Goal: Browse casually

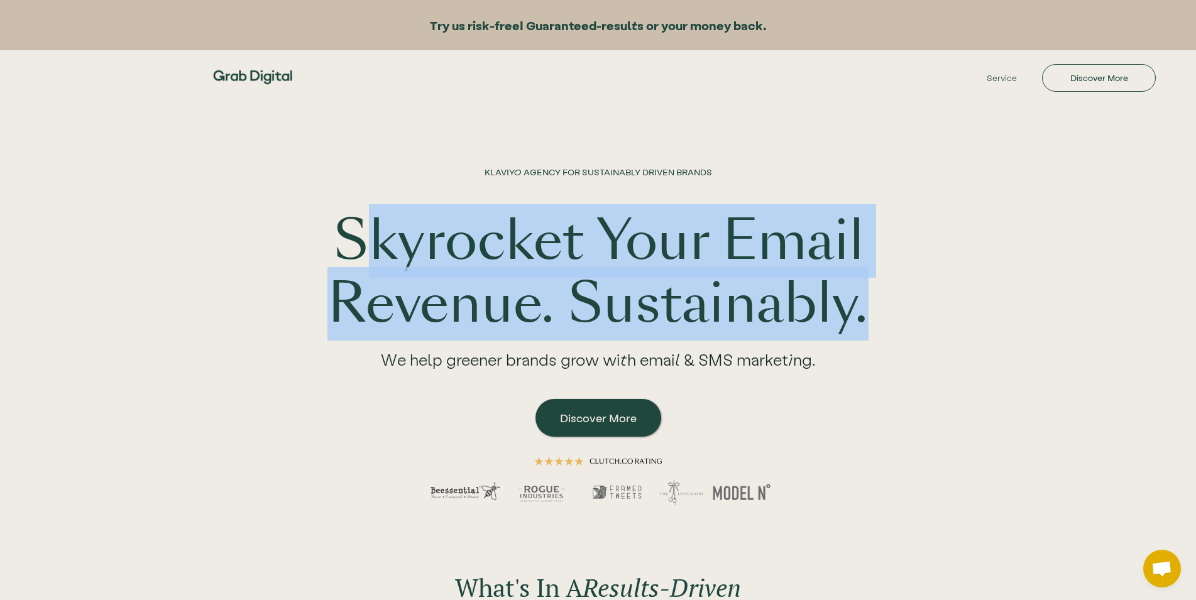
drag, startPoint x: 375, startPoint y: 239, endPoint x: 995, endPoint y: 312, distance: 624.6
click at [995, 312] on div "KLAVIYO AGENCY FOR SUSTAINABLY DRIVEN BRANDS Skyrocket Your Email Revenue. Sust…" at bounding box center [598, 317] width 804 height 428
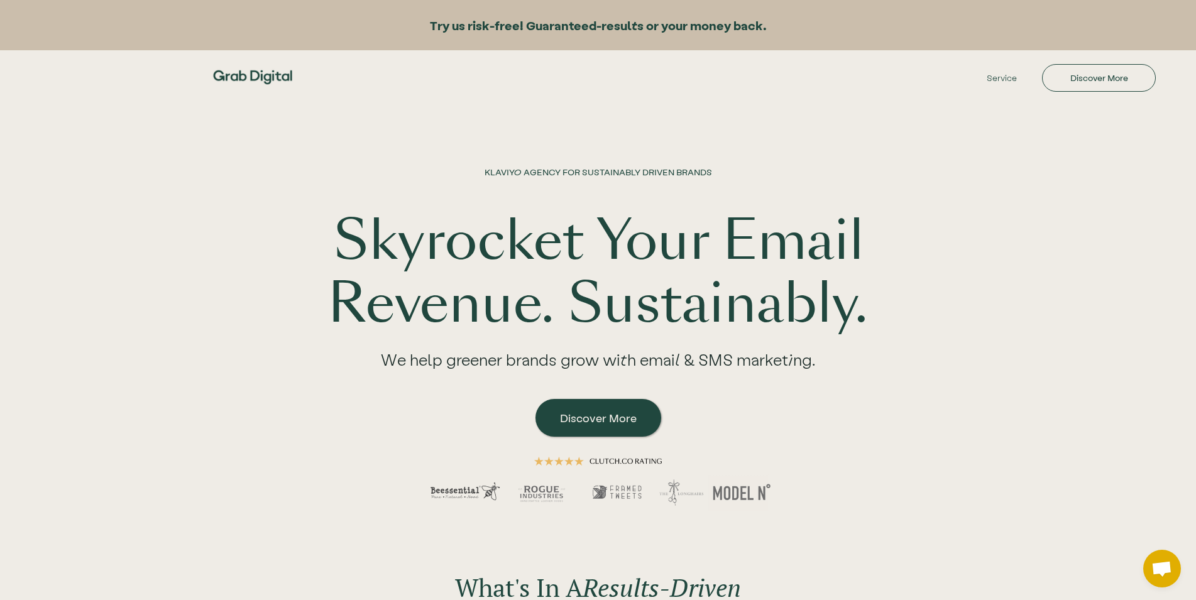
click at [995, 312] on div "KLAVIYO AGENCY FOR SUSTAINABLY DRIVEN BRANDS Skyrocket Your Email Revenue. Sust…" at bounding box center [598, 317] width 804 height 428
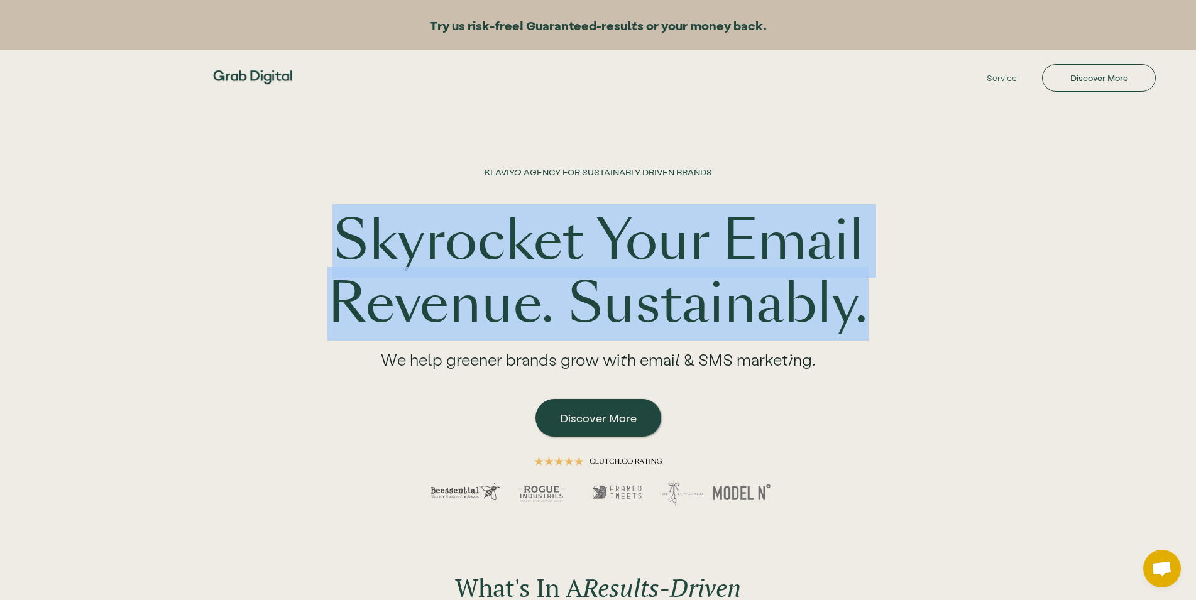
drag, startPoint x: 349, startPoint y: 236, endPoint x: 985, endPoint y: 299, distance: 639.1
click at [985, 299] on div "KLAVIYO AGENCY FOR SUSTAINABLY DRIVEN BRANDS Skyrocket Your Email Revenue. Sust…" at bounding box center [598, 317] width 804 height 428
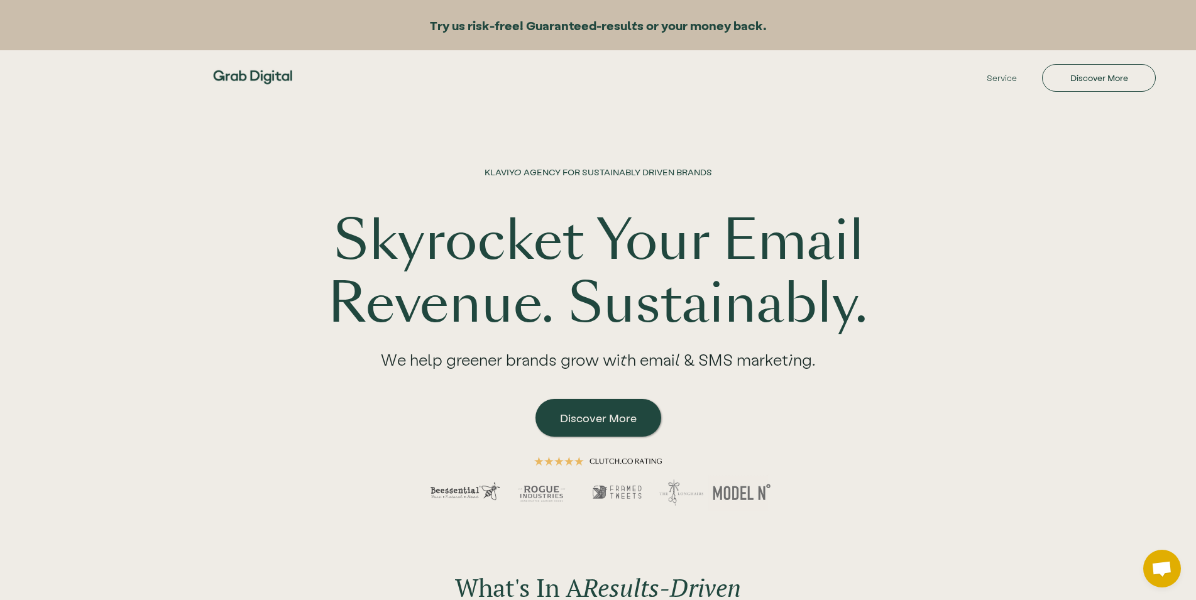
click at [985, 300] on div "KLAVIYO AGENCY FOR SUSTAINABLY DRIVEN BRANDS Skyrocket Your Email Revenue. Sust…" at bounding box center [598, 317] width 804 height 428
click at [985, 299] on div "KLAVIYO AGENCY FOR SUSTAINABLY DRIVEN BRANDS Skyrocket Your Email Revenue. Sust…" at bounding box center [598, 317] width 804 height 428
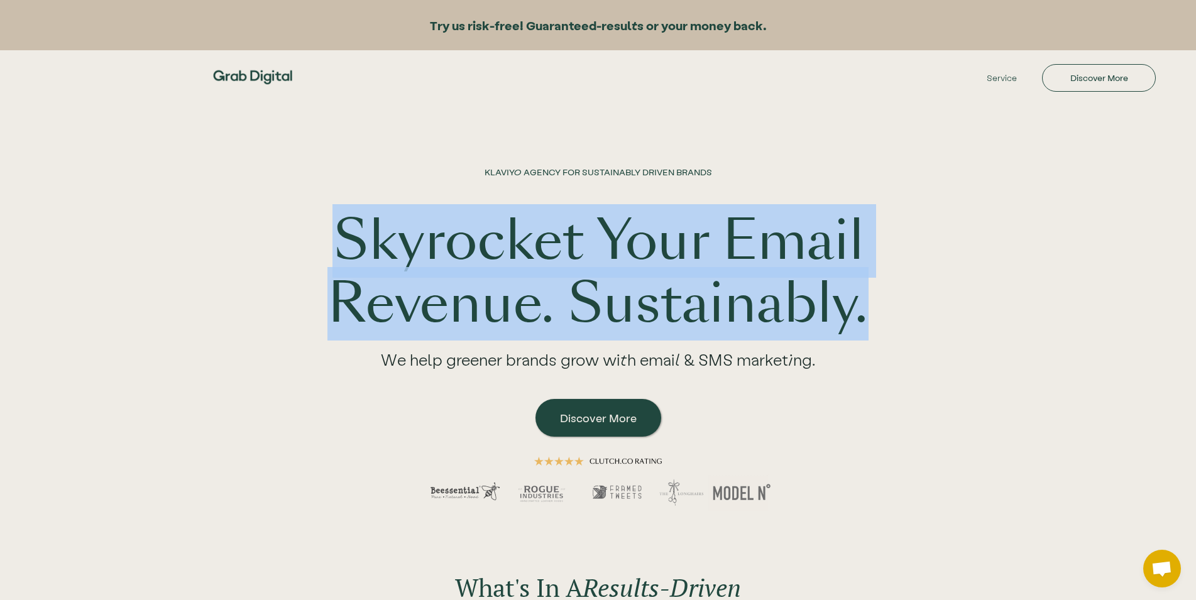
drag, startPoint x: 547, startPoint y: 269, endPoint x: 1030, endPoint y: 327, distance: 486.1
click at [1030, 327] on div "KLAVIYO AGENCY FOR SUSTAINABLY DRIVEN BRANDS Skyrocket Your Email Revenue. Sust…" at bounding box center [598, 317] width 1196 height 428
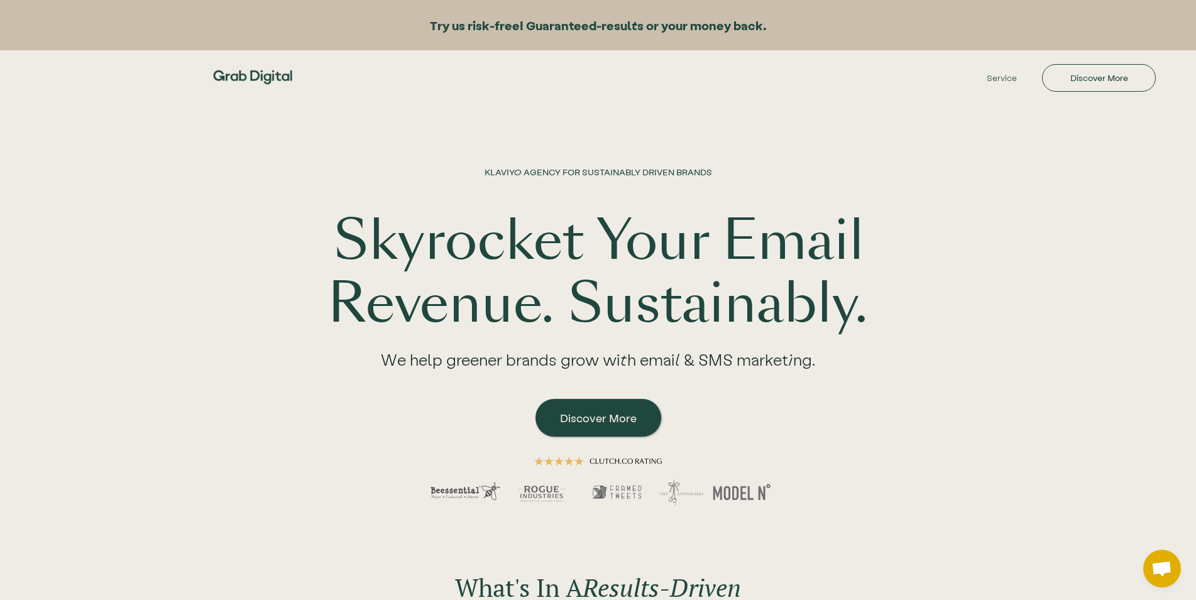
click at [1030, 327] on div "KLAVIYO AGENCY FOR SUSTAINABLY DRIVEN BRANDS Skyrocket Your Email Revenue. Sust…" at bounding box center [598, 317] width 1196 height 428
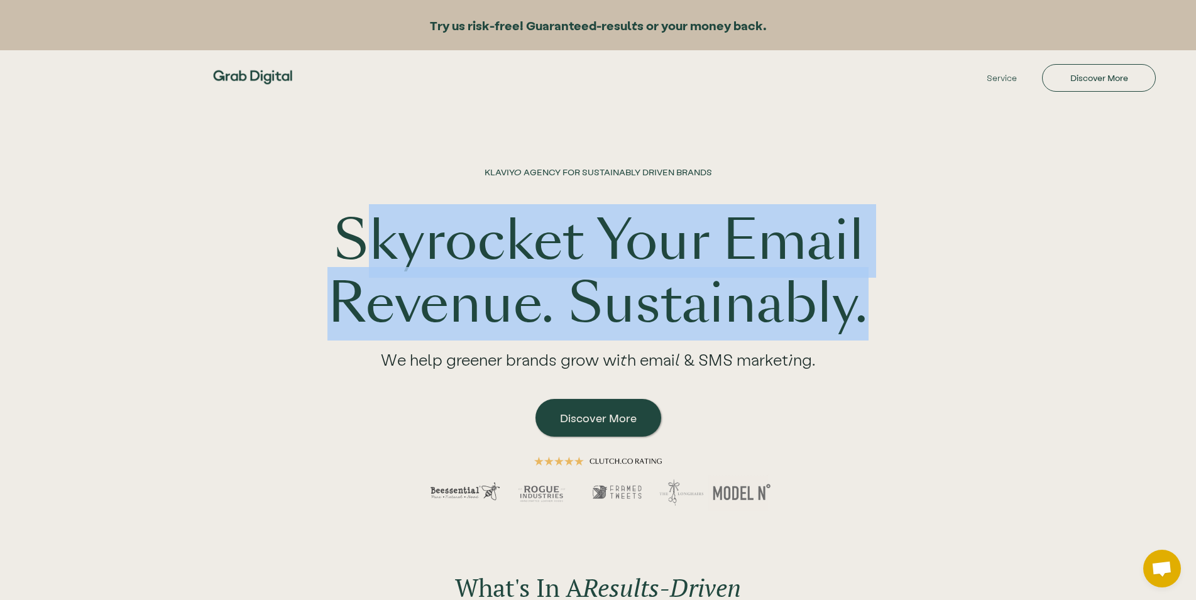
drag, startPoint x: 378, startPoint y: 242, endPoint x: 1127, endPoint y: 341, distance: 755.6
click at [1127, 341] on div "KLAVIYO AGENCY FOR SUSTAINABLY DRIVEN BRANDS Skyrocket Your Email Revenue. Sust…" at bounding box center [598, 317] width 1196 height 428
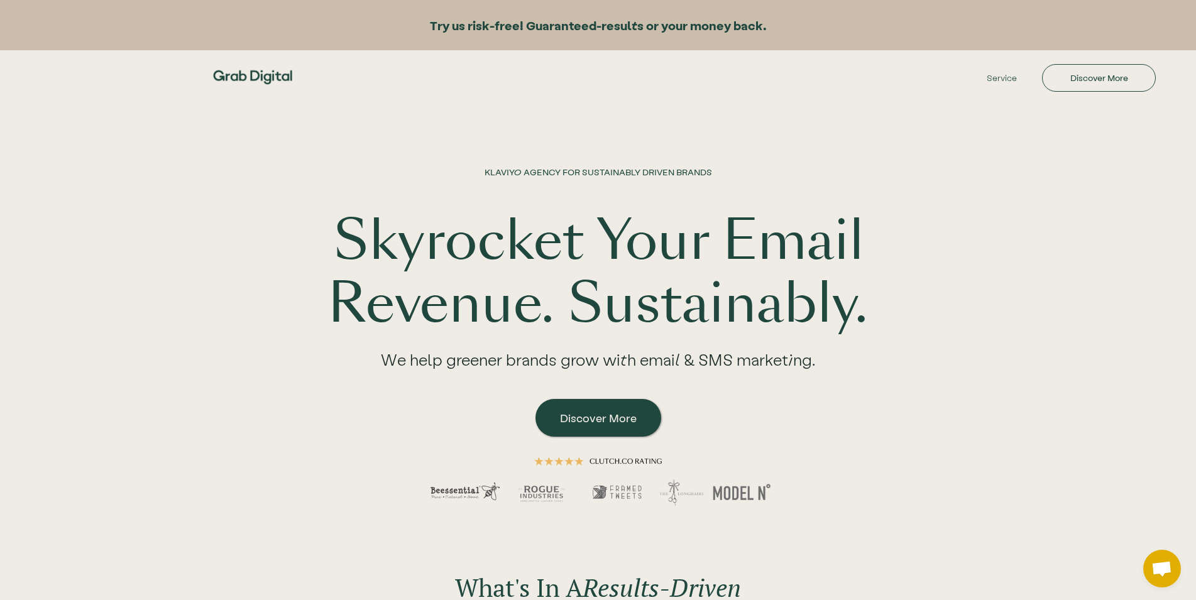
click at [1127, 341] on div "KLAVIYO AGENCY FOR SUSTAINABLY DRIVEN BRANDS Skyrocket Your Email Revenue. Sust…" at bounding box center [598, 317] width 1196 height 428
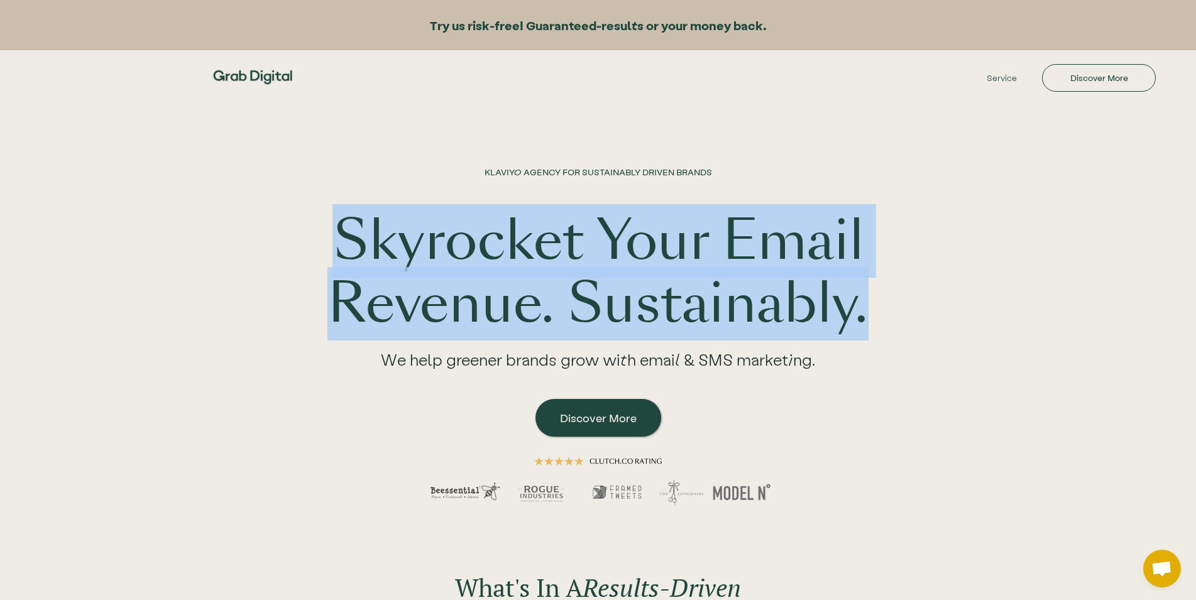
drag, startPoint x: 350, startPoint y: 233, endPoint x: 995, endPoint y: 321, distance: 651.4
click at [995, 321] on div "KLAVIYO AGENCY FOR SUSTAINABLY DRIVEN BRANDS Skyrocket Your Email Revenue. Sust…" at bounding box center [598, 317] width 804 height 428
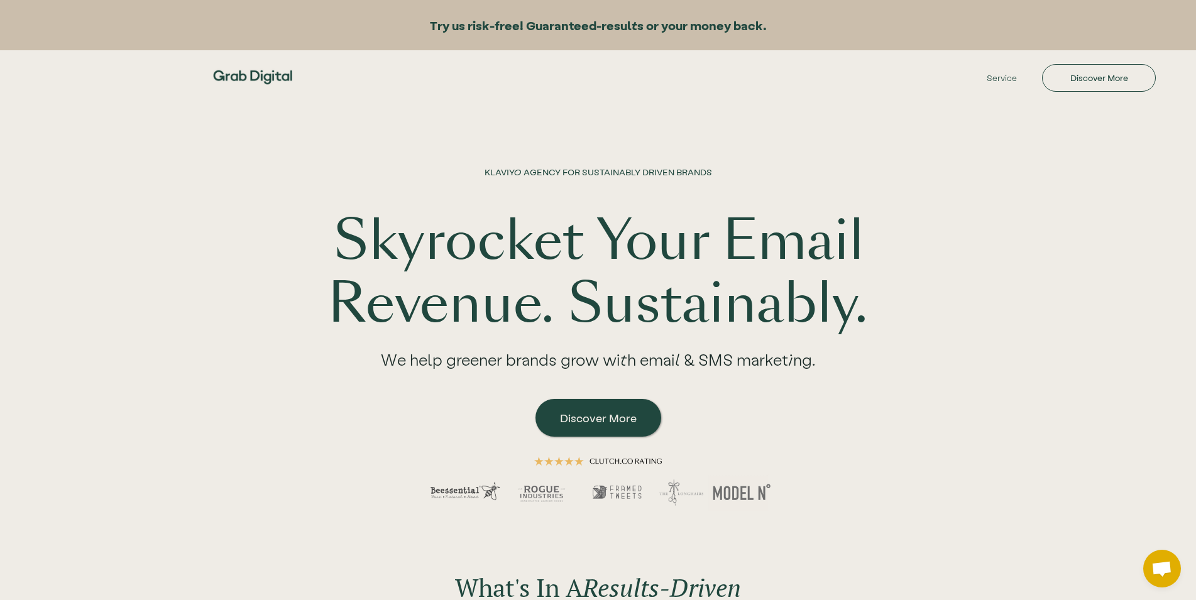
click at [995, 322] on div "KLAVIYO AGENCY FOR SUSTAINABLY DRIVEN BRANDS Skyrocket Your Email Revenue. Sust…" at bounding box center [598, 317] width 804 height 428
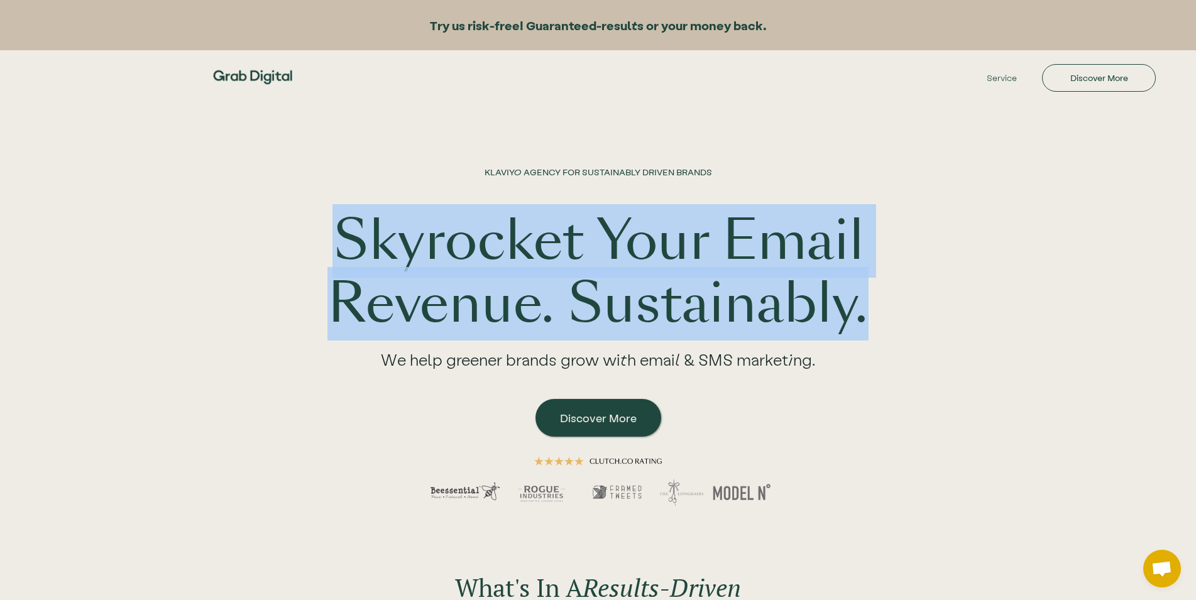
drag, startPoint x: 396, startPoint y: 230, endPoint x: 1130, endPoint y: 323, distance: 739.9
click at [1130, 323] on div "KLAVIYO AGENCY FOR SUSTAINABLY DRIVEN BRANDS Skyrocket Your Email Revenue. Sust…" at bounding box center [598, 317] width 1196 height 428
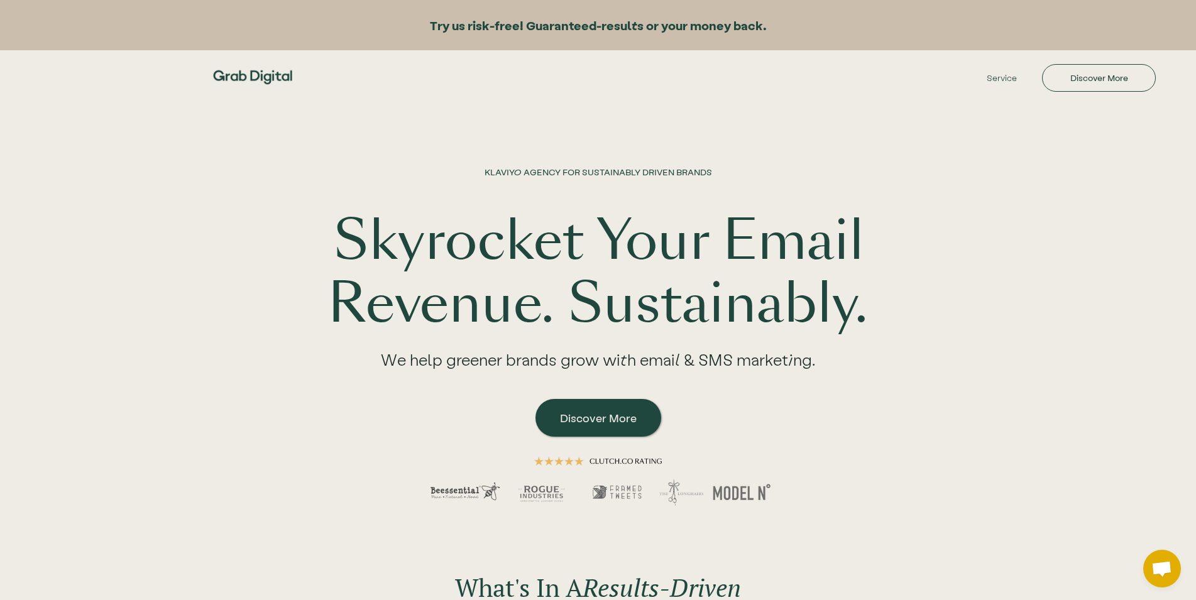
click at [1130, 323] on div "KLAVIYO AGENCY FOR SUSTAINABLY DRIVEN BRANDS Skyrocket Your Email Revenue. Sust…" at bounding box center [598, 317] width 1196 height 428
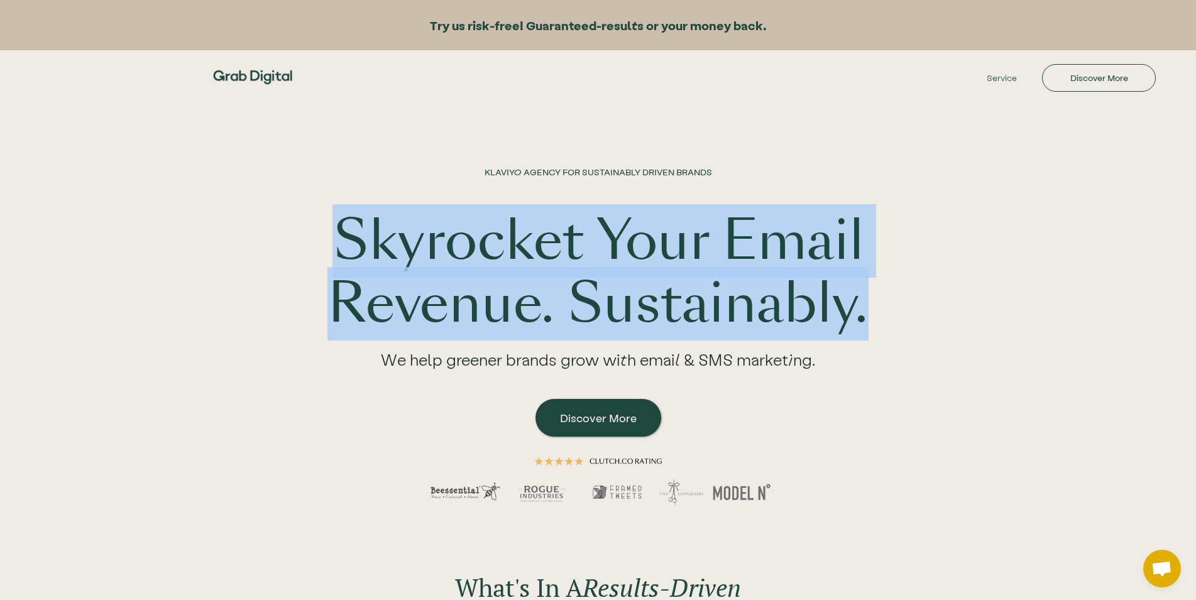
drag, startPoint x: 400, startPoint y: 247, endPoint x: 1017, endPoint y: 336, distance: 622.8
click at [1017, 336] on div "KLAVIYO AGENCY FOR SUSTAINABLY DRIVEN BRANDS Skyrocket Your Email Revenue. Sust…" at bounding box center [598, 317] width 1196 height 428
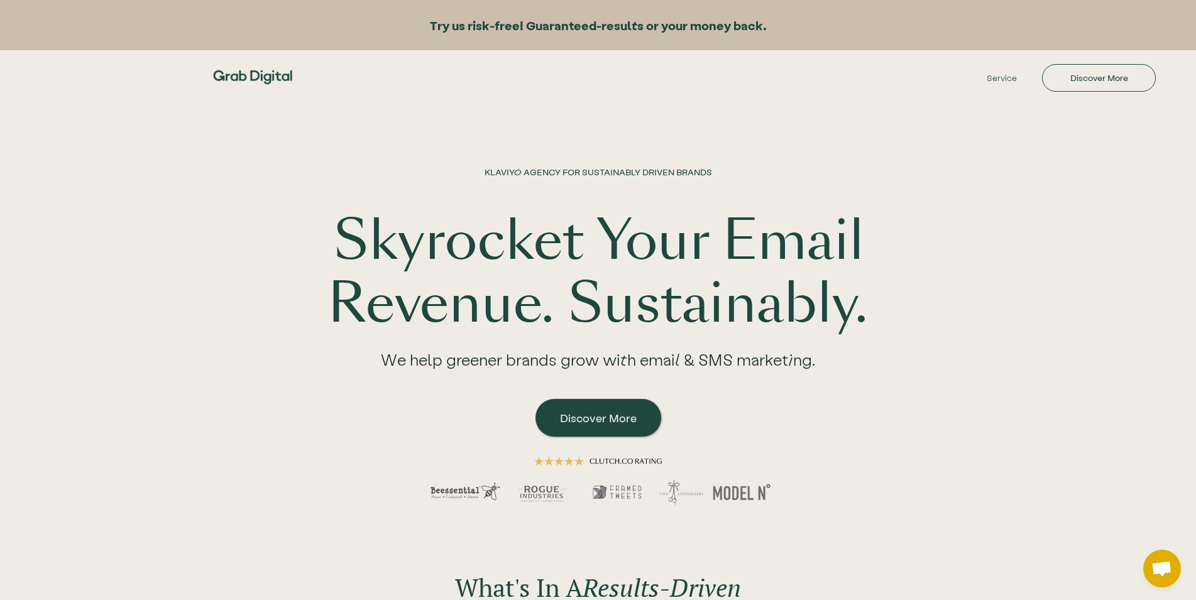
click at [1016, 336] on div "KLAVIYO AGENCY FOR SUSTAINABLY DRIVEN BRANDS Skyrocket Your Email Revenue. Sust…" at bounding box center [598, 317] width 1196 height 428
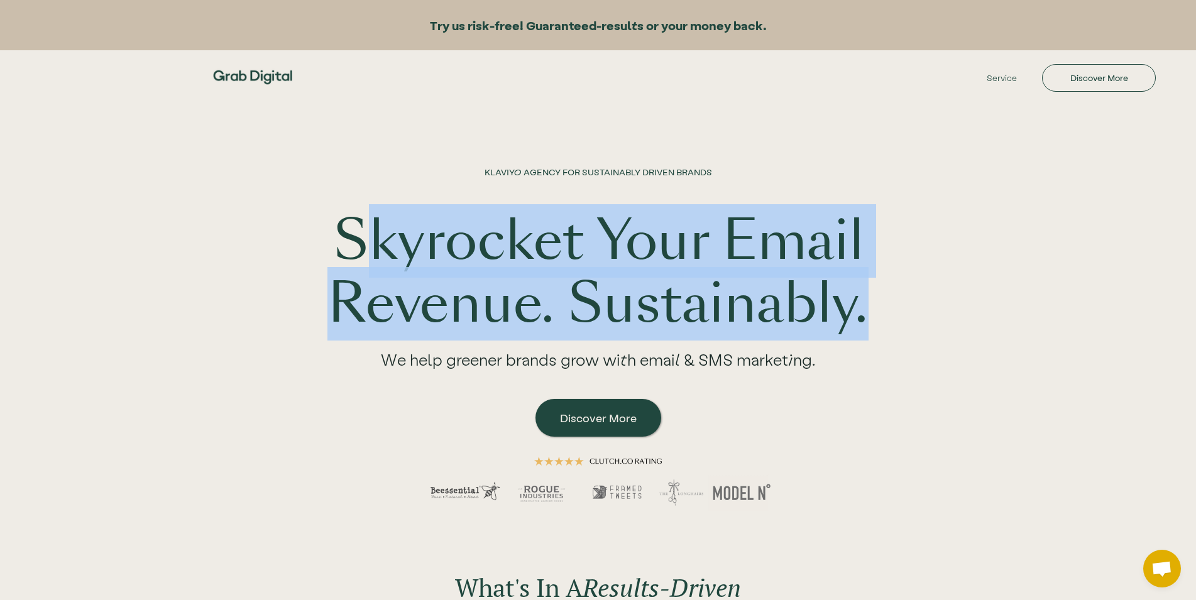
drag, startPoint x: 370, startPoint y: 246, endPoint x: 1024, endPoint y: 293, distance: 655.3
click at [1024, 293] on div "KLAVIYO AGENCY FOR SUSTAINABLY DRIVEN BRANDS Skyrocket Your Email Revenue. Sust…" at bounding box center [598, 317] width 1196 height 428
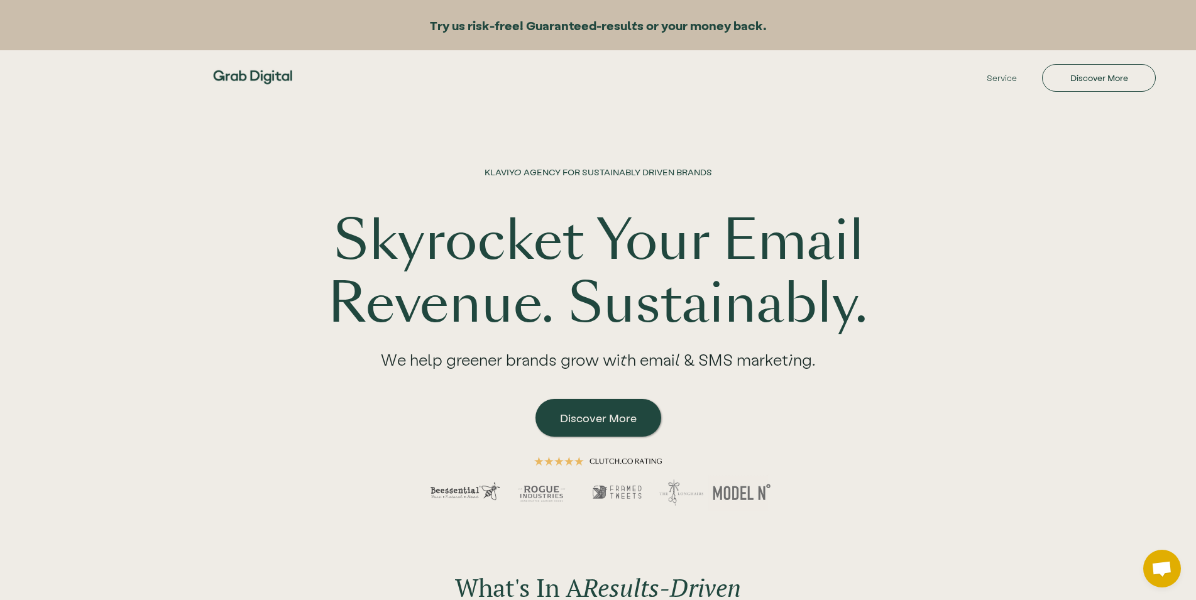
click at [1024, 293] on div "KLAVIYO AGENCY FOR SUSTAINABLY DRIVEN BRANDS Skyrocket Your Email Revenue. Sust…" at bounding box center [598, 317] width 1196 height 428
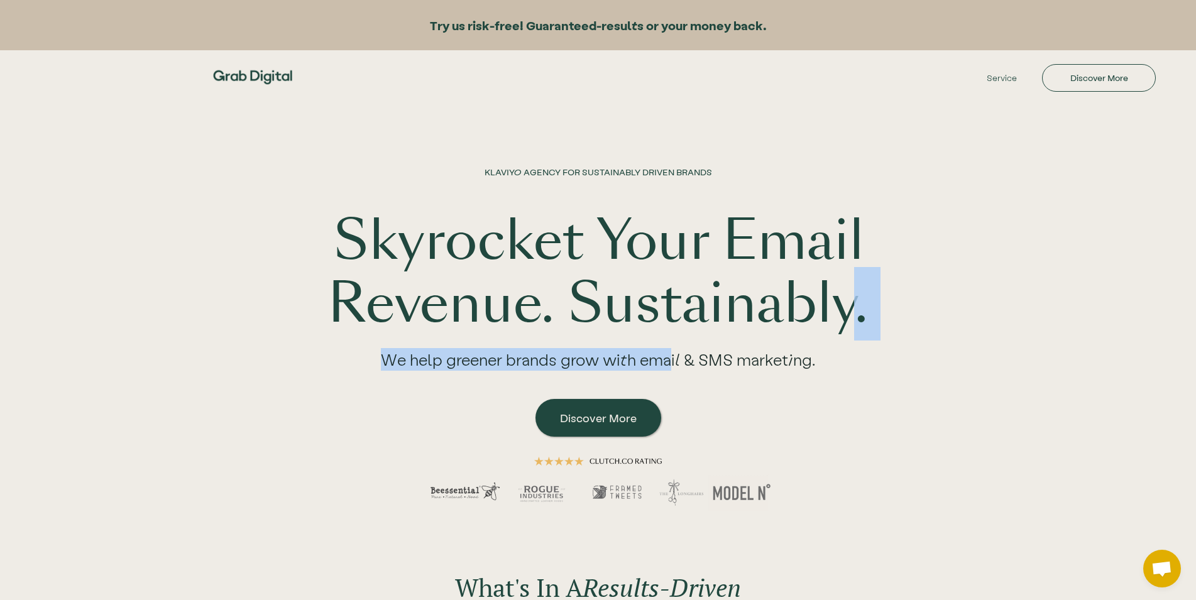
drag, startPoint x: 672, startPoint y: 348, endPoint x: 858, endPoint y: 355, distance: 186.8
click at [860, 353] on div "KLAVIYO AGENCY FOR SUSTAINABLY DRIVEN BRANDS Skyrocket Your Email Revenue. Sust…" at bounding box center [598, 348] width 563 height 365
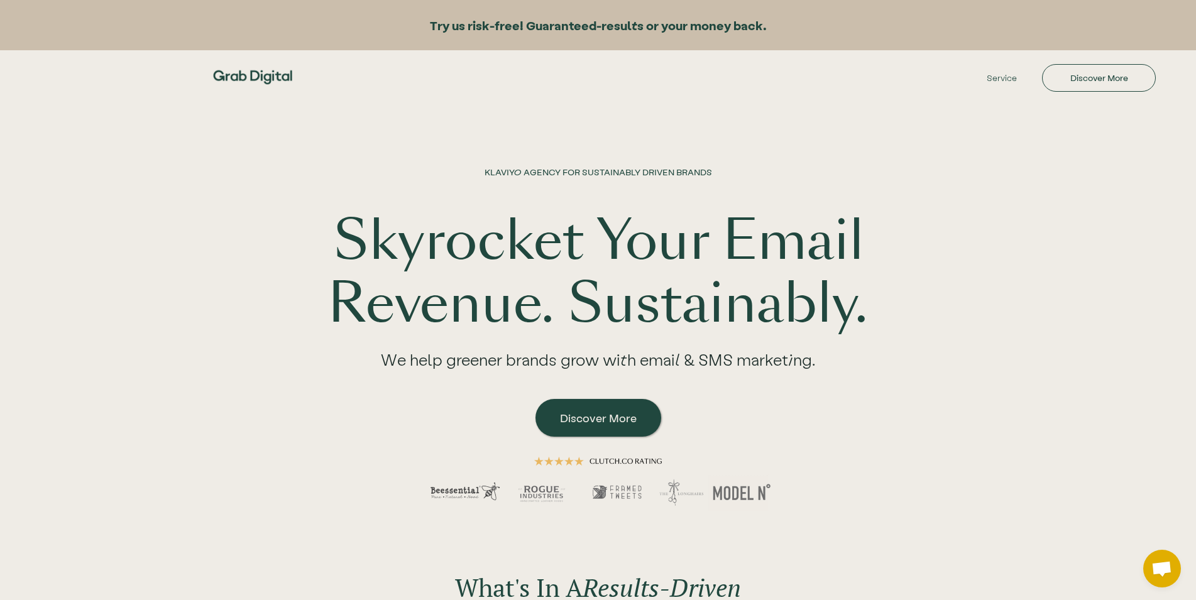
click at [784, 373] on div "We help greener brands grow with email & SMS marketing." at bounding box center [598, 364] width 485 height 57
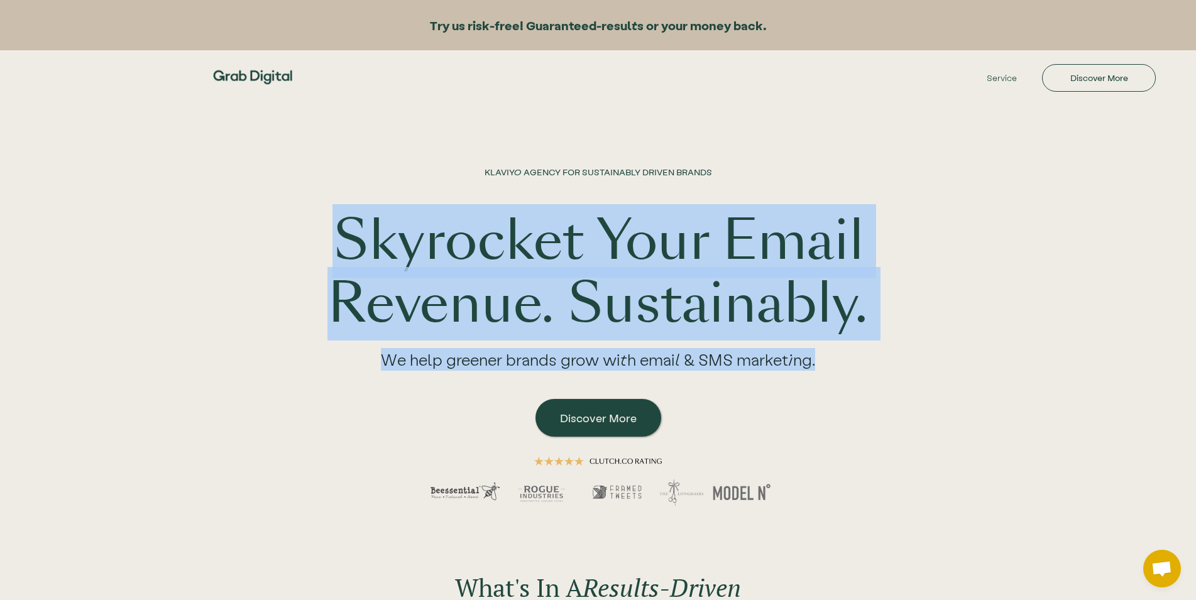
drag, startPoint x: 820, startPoint y: 358, endPoint x: 288, endPoint y: 248, distance: 543.7
click at [288, 248] on div "KLAVIYO AGENCY FOR SUSTAINABLY DRIVEN BRANDS Skyrocket Your Email Revenue. Sust…" at bounding box center [598, 317] width 804 height 428
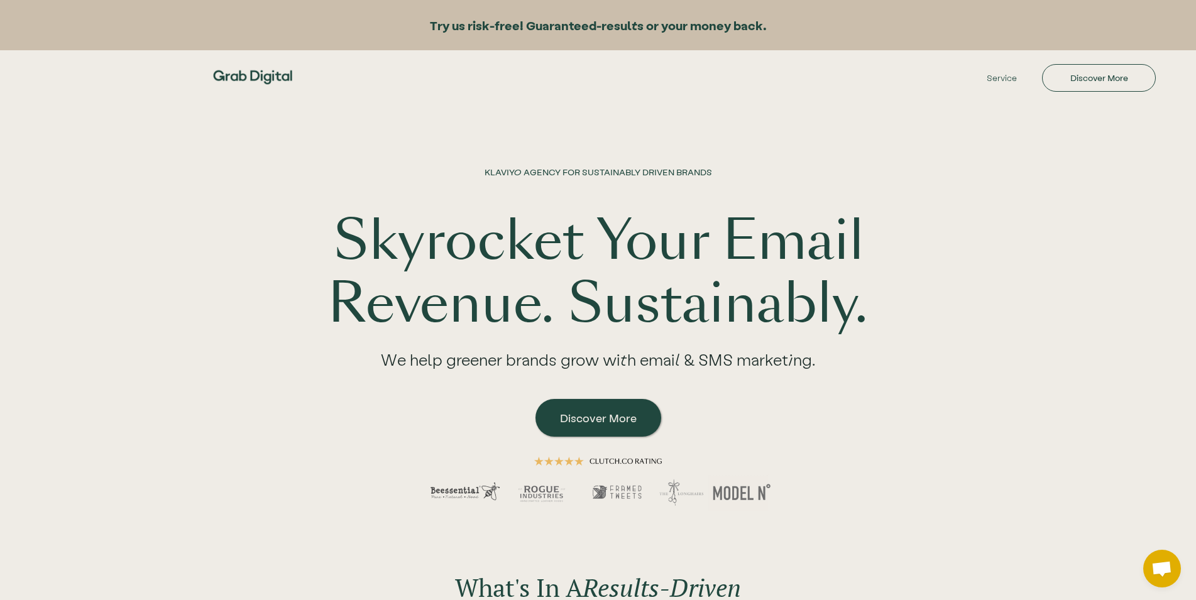
click at [300, 249] on div "KLAVIYO AGENCY FOR SUSTAINABLY DRIVEN BRANDS Skyrocket Your Email Revenue. Sust…" at bounding box center [598, 317] width 804 height 428
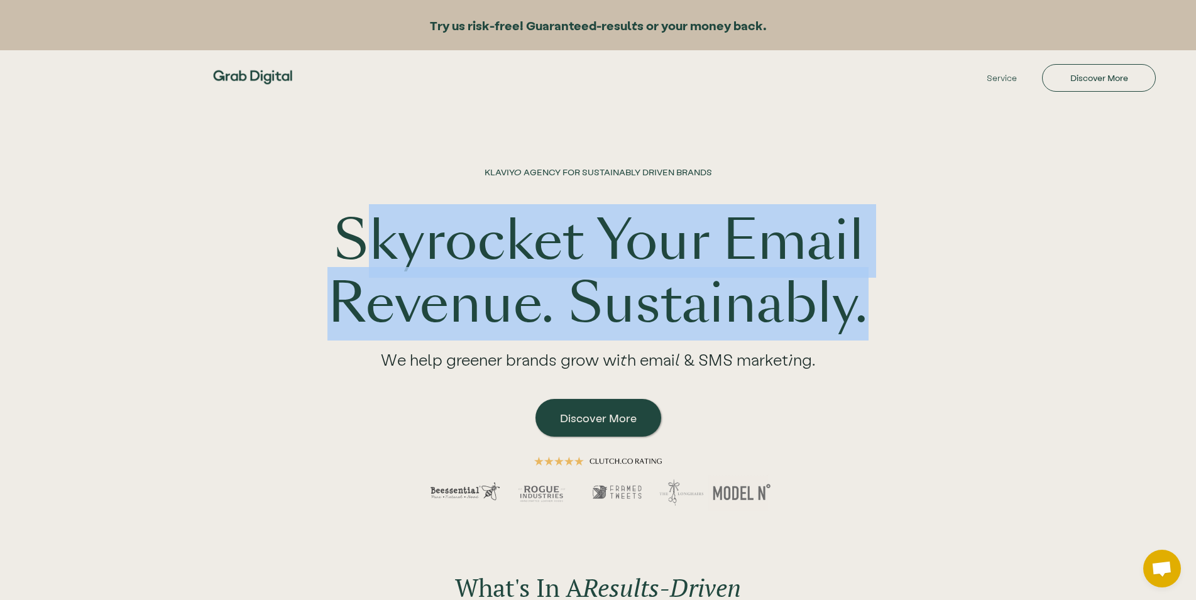
drag, startPoint x: 355, startPoint y: 227, endPoint x: 1011, endPoint y: 283, distance: 657.8
click at [1011, 283] on div "KLAVIYO AGENCY FOR SUSTAINABLY DRIVEN BRANDS Skyrocket Your Email Revenue. Sust…" at bounding box center [598, 317] width 1196 height 428
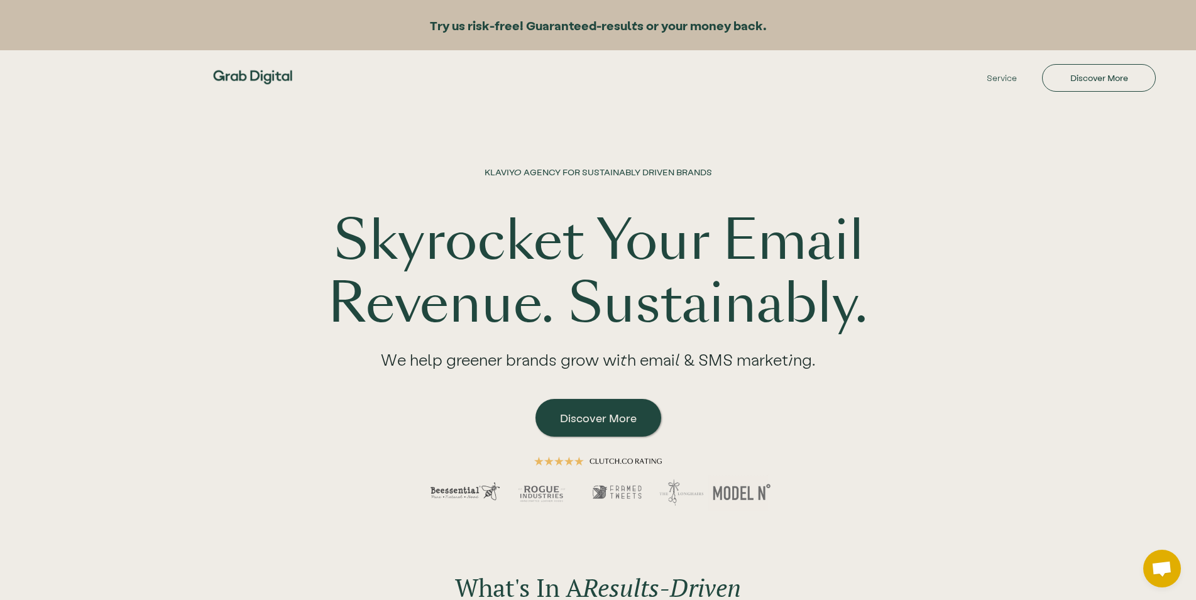
click at [970, 282] on div "KLAVIYO AGENCY FOR SUSTAINABLY DRIVEN BRANDS Skyrocket Your Email Revenue. Sust…" at bounding box center [598, 317] width 804 height 428
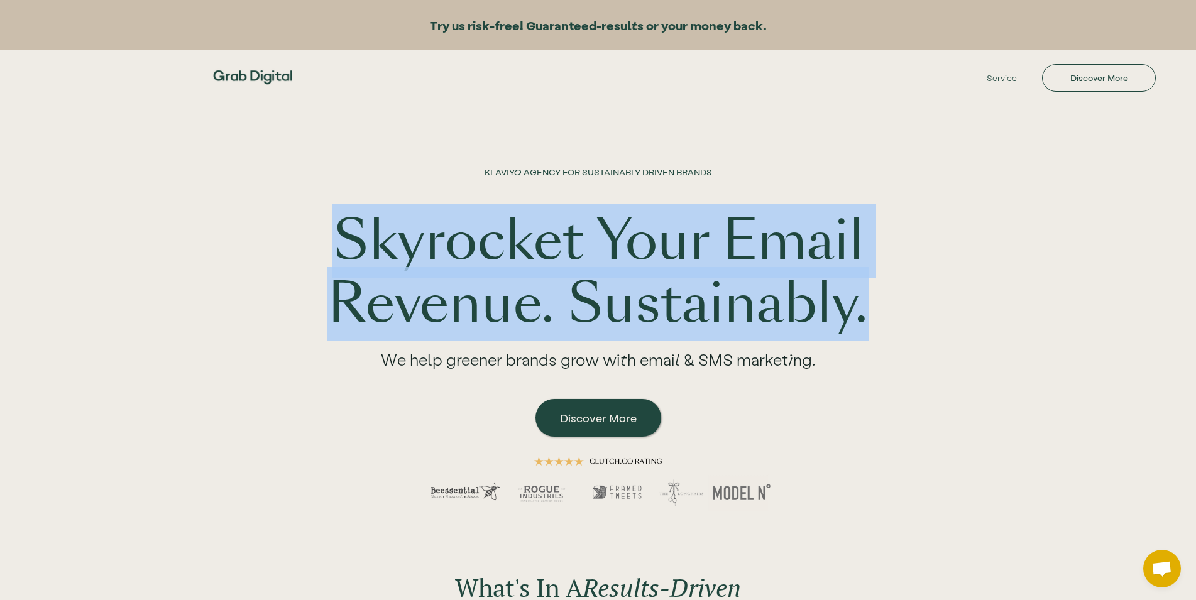
drag, startPoint x: 309, startPoint y: 241, endPoint x: 1124, endPoint y: 312, distance: 818.2
click at [1124, 312] on div "KLAVIYO AGENCY FOR SUSTAINABLY DRIVEN BRANDS Skyrocket Your Email Revenue. Sust…" at bounding box center [598, 317] width 1196 height 428
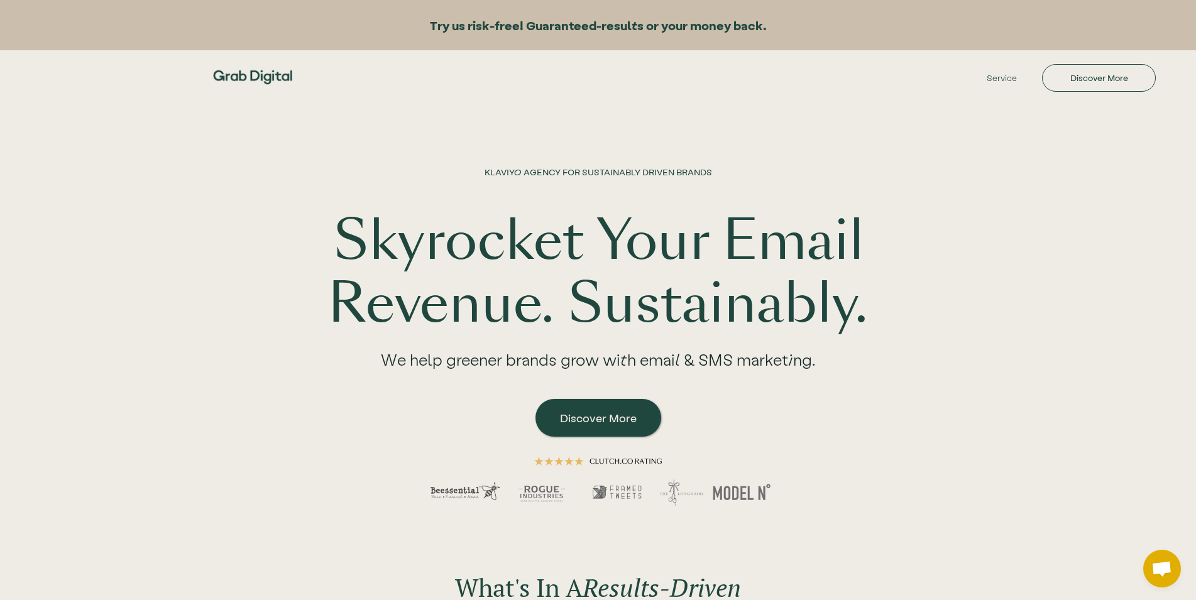
click at [940, 310] on div "KLAVIYO AGENCY FOR SUSTAINABLY DRIVEN BRANDS Skyrocket Your Email Revenue. Sust…" at bounding box center [598, 317] width 804 height 428
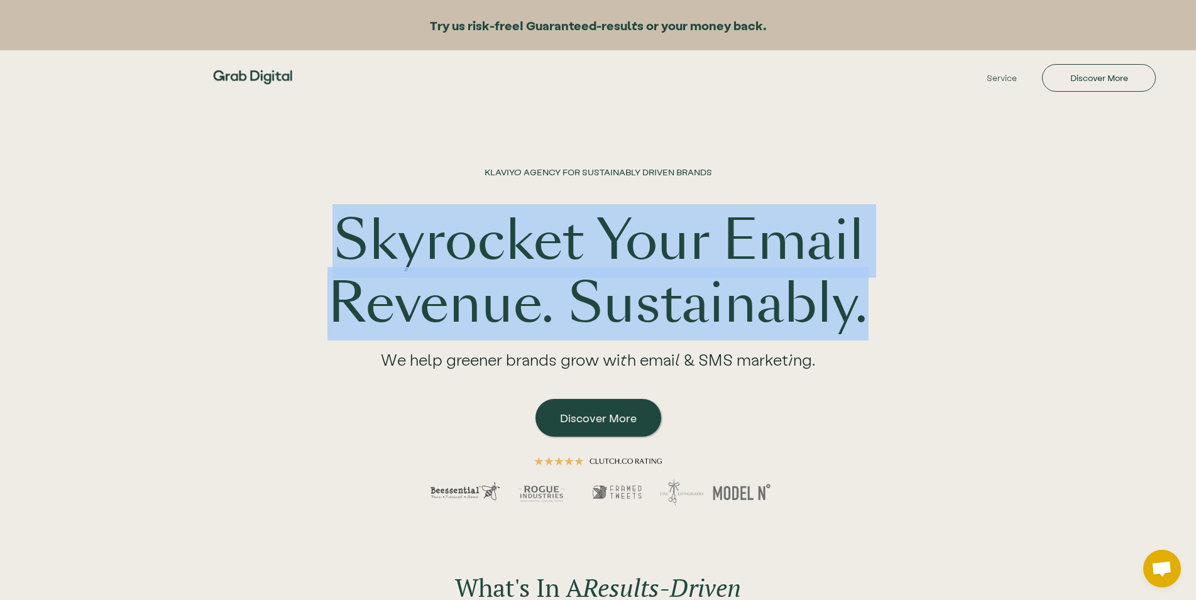
drag, startPoint x: 338, startPoint y: 245, endPoint x: 1144, endPoint y: 325, distance: 809.6
click at [1144, 325] on div "KLAVIYO AGENCY FOR SUSTAINABLY DRIVEN BRANDS Skyrocket Your Email Revenue. Sust…" at bounding box center [598, 317] width 1196 height 428
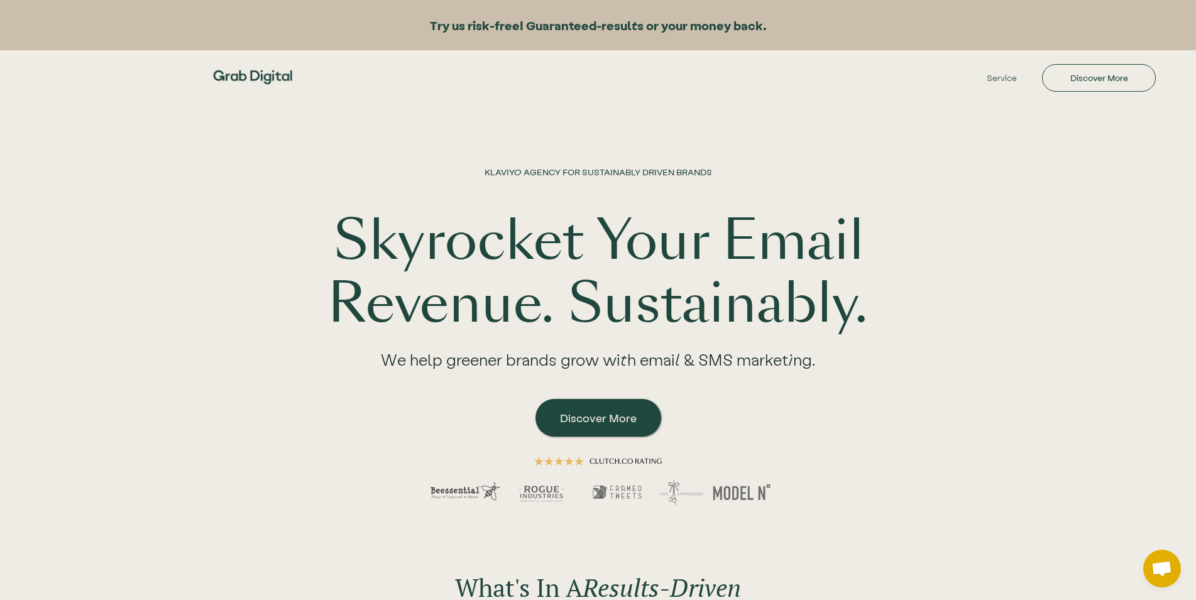
click at [919, 309] on div "KLAVIYO AGENCY FOR SUSTAINABLY DRIVEN BRANDS Skyrocket Your Email Revenue. Sust…" at bounding box center [598, 317] width 804 height 428
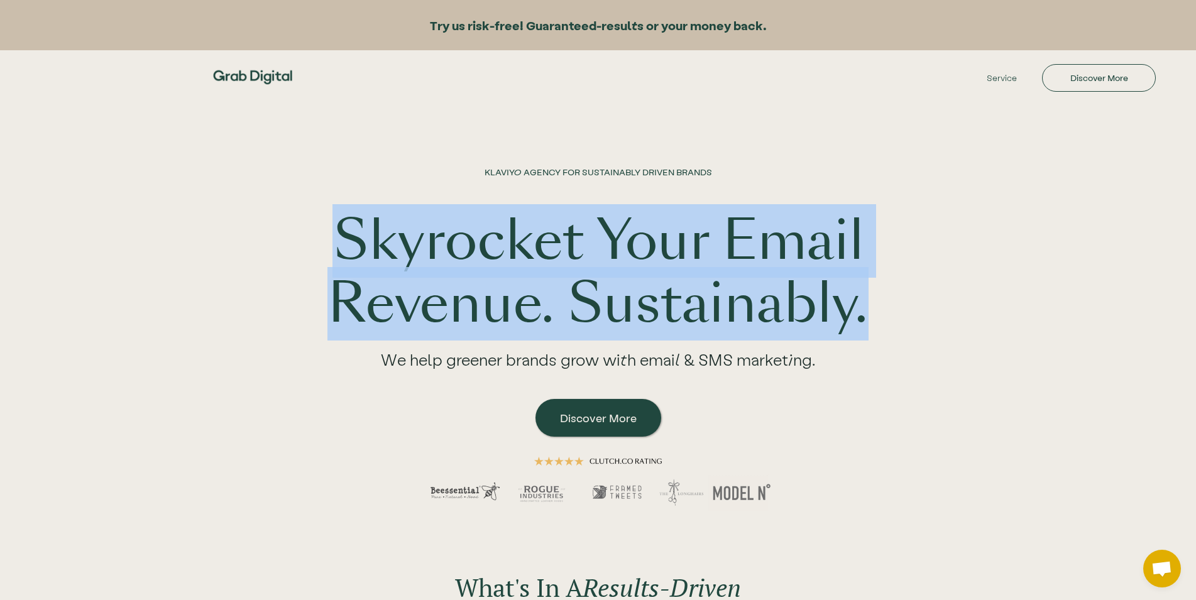
drag, startPoint x: 414, startPoint y: 261, endPoint x: 1141, endPoint y: 332, distance: 730.6
click at [1141, 332] on div "KLAVIYO AGENCY FOR SUSTAINABLY DRIVEN BRANDS Skyrocket Your Email Revenue. Sust…" at bounding box center [598, 317] width 1196 height 428
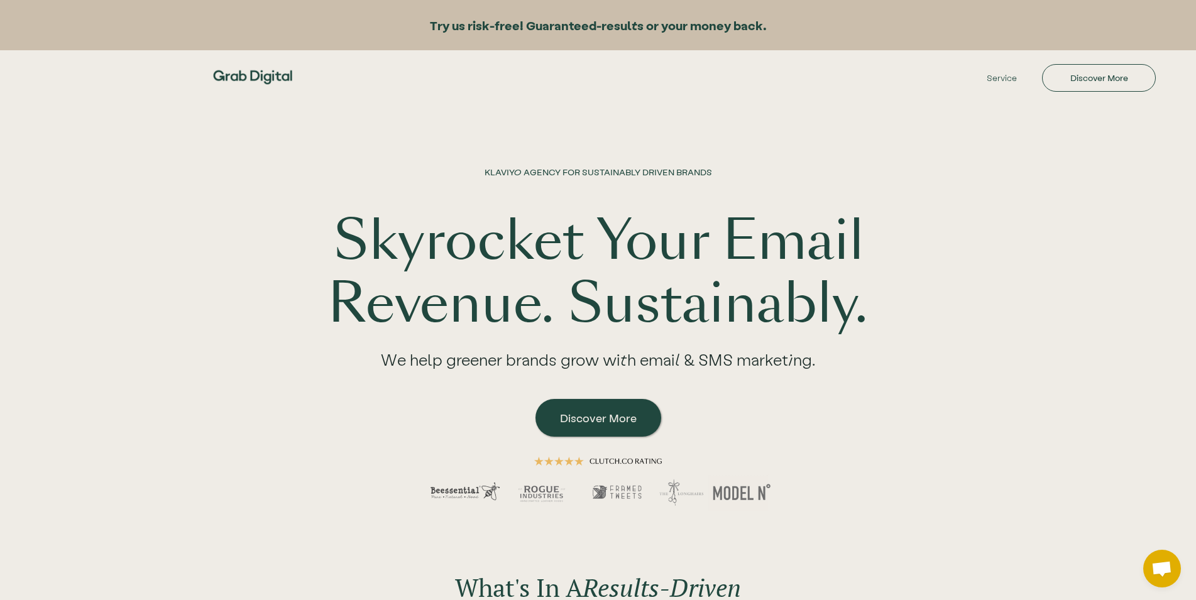
click at [962, 324] on div "KLAVIYO AGENCY FOR SUSTAINABLY DRIVEN BRANDS Skyrocket Your Email Revenue. Sust…" at bounding box center [598, 317] width 804 height 428
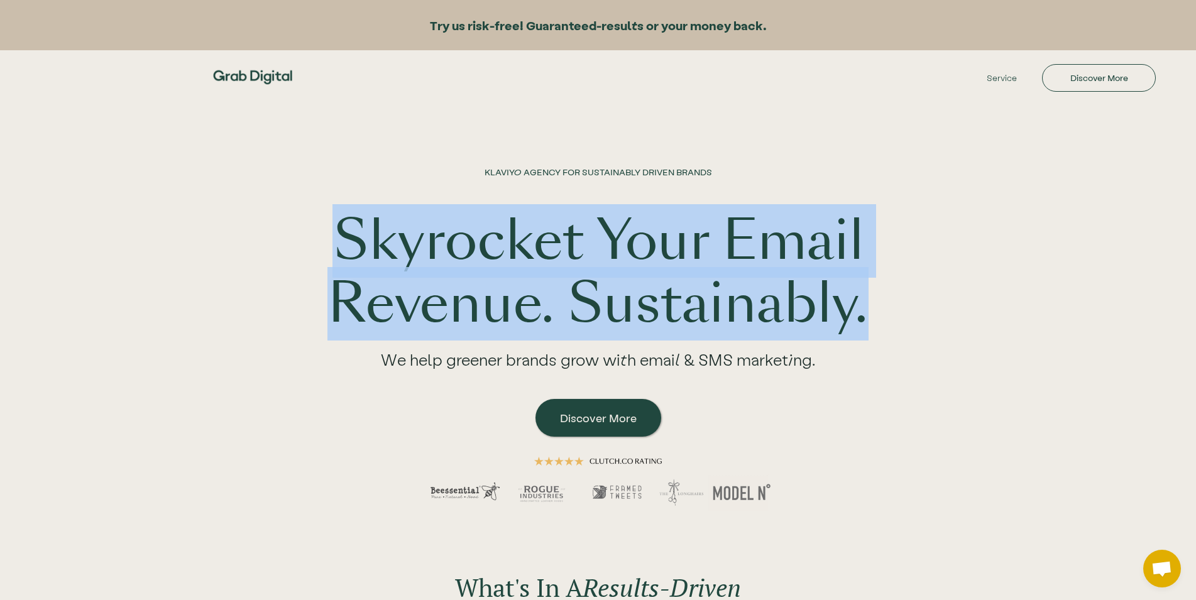
drag, startPoint x: 324, startPoint y: 266, endPoint x: 1067, endPoint y: 364, distance: 749.2
click at [1067, 364] on div "KLAVIYO AGENCY FOR SUSTAINABLY DRIVEN BRANDS Skyrocket Your Email Revenue. Sust…" at bounding box center [598, 317] width 1196 height 428
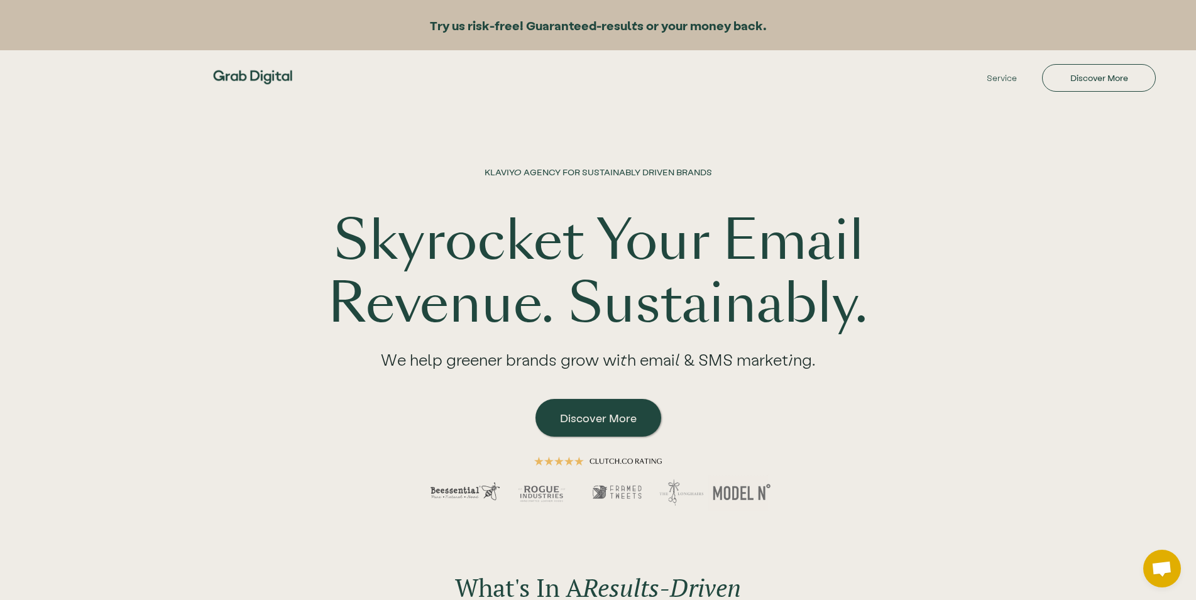
click at [1067, 364] on div "KLAVIYO AGENCY FOR SUSTAINABLY DRIVEN BRANDS Skyrocket Your Email Revenue. Sust…" at bounding box center [598, 317] width 1196 height 428
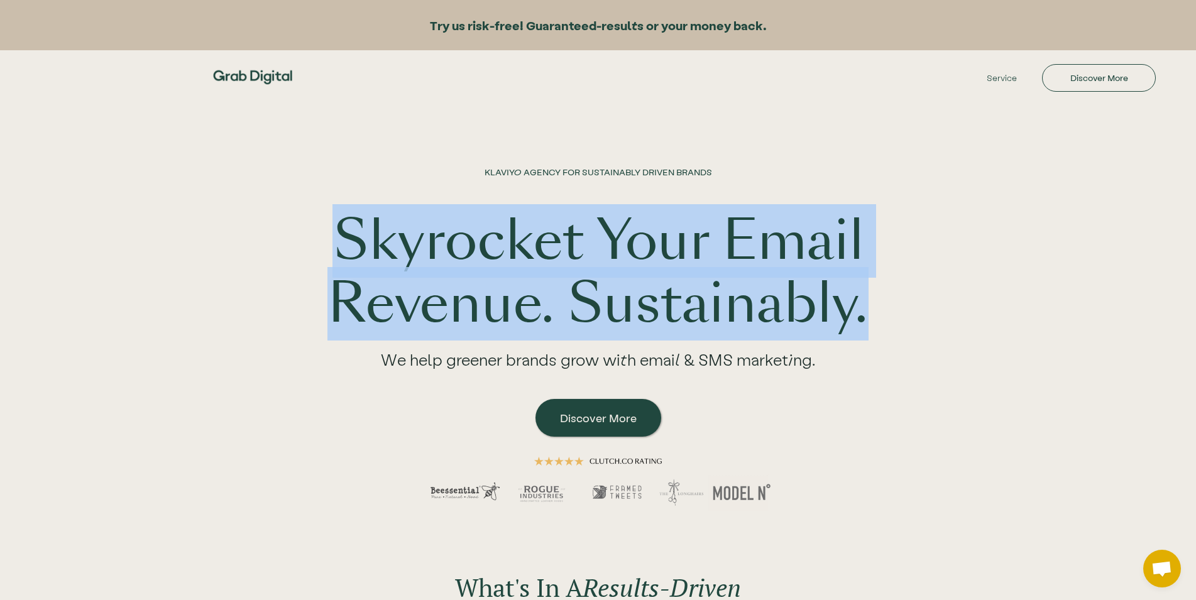
drag, startPoint x: 899, startPoint y: 334, endPoint x: 227, endPoint y: 236, distance: 678.9
click at [227, 236] on div "KLAVIYO AGENCY FOR SUSTAINABLY DRIVEN BRANDS Skyrocket Your Email Revenue. Sust…" at bounding box center [598, 317] width 804 height 428
click at [564, 249] on h1 "Skyrocket Your Email Revenue. Sustainably." at bounding box center [598, 273] width 563 height 126
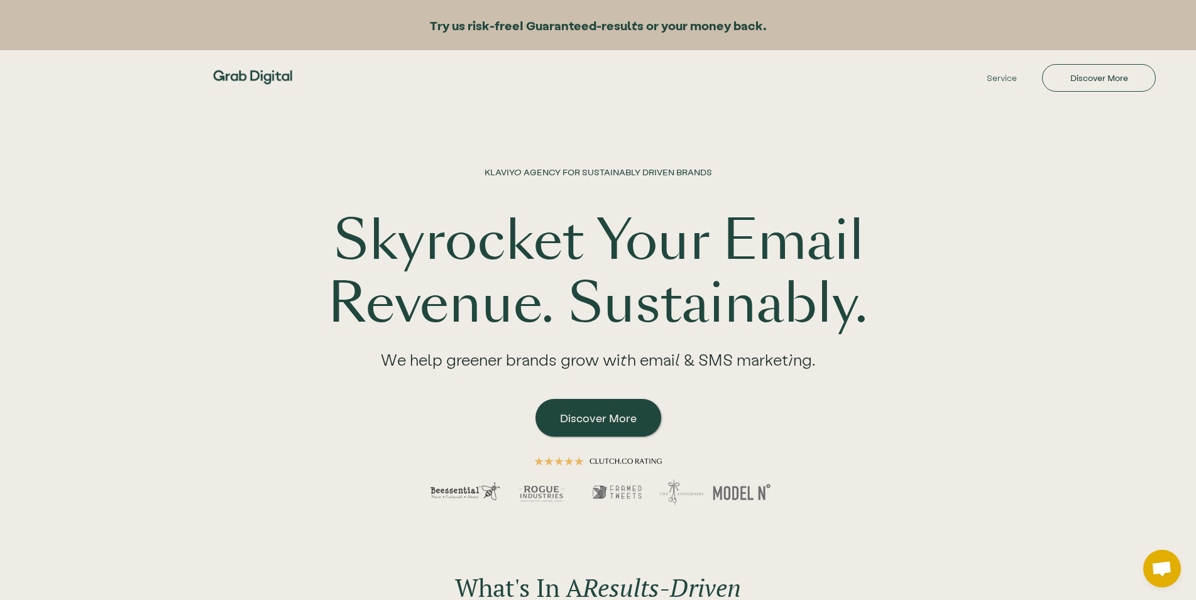
click at [545, 254] on h1 "Skyrocket Your Email Revenue. Sustainably." at bounding box center [598, 273] width 563 height 126
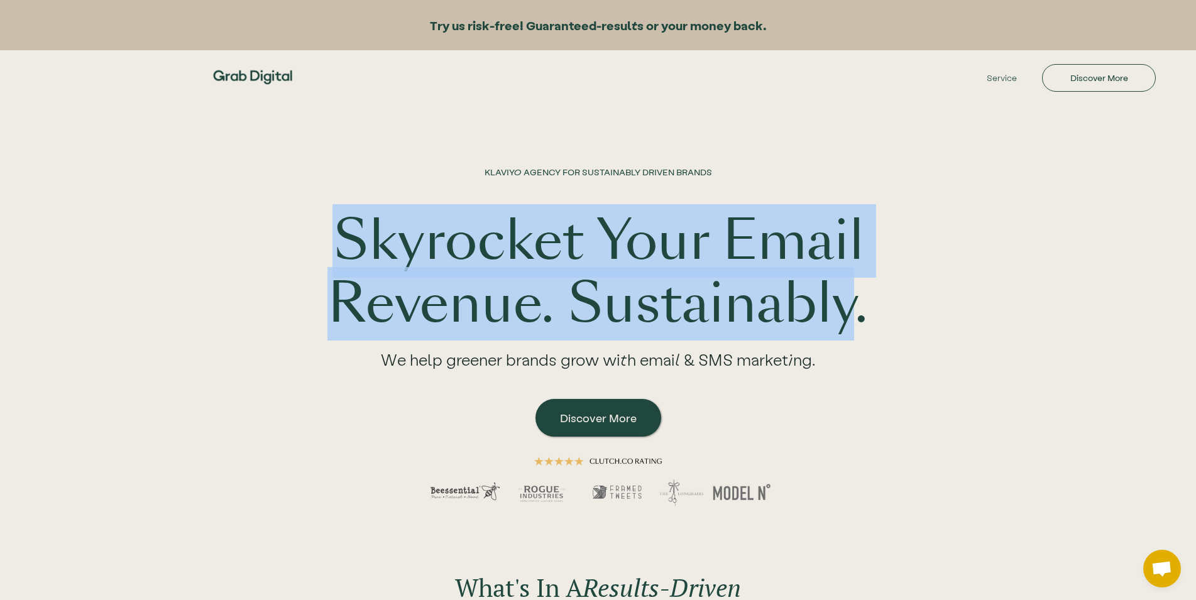
drag, startPoint x: 446, startPoint y: 245, endPoint x: 857, endPoint y: 307, distance: 415.1
click at [856, 306] on div "KLAVIYO AGENCY FOR SUSTAINABLY DRIVEN BRANDS Skyrocket Your Email Revenue. Sust…" at bounding box center [598, 317] width 804 height 428
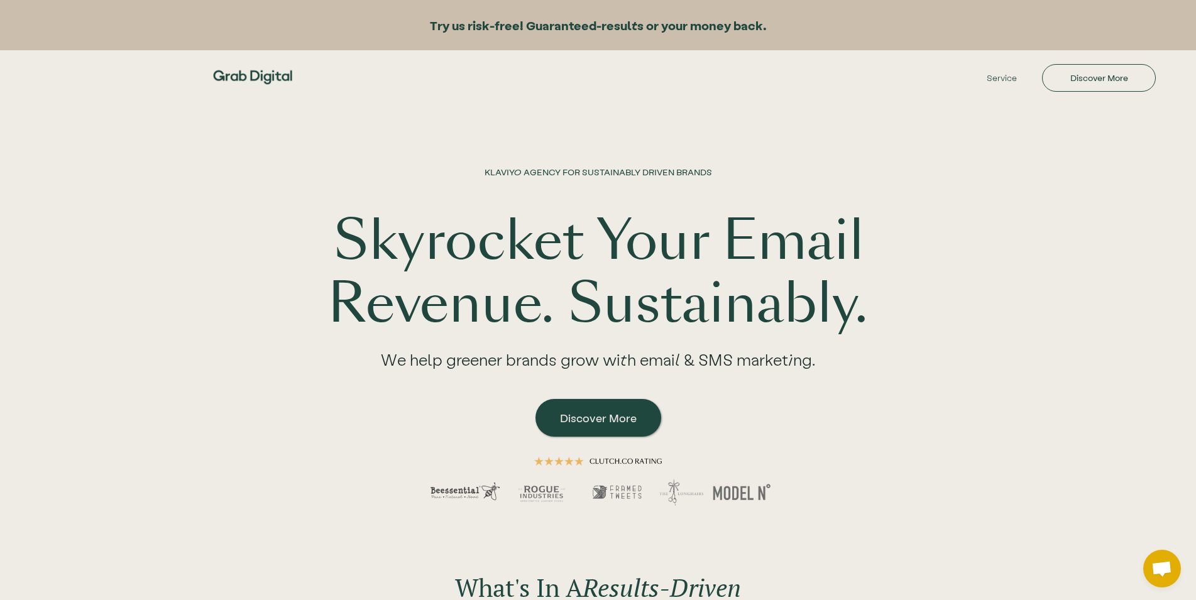
click at [885, 319] on div "KLAVIYO AGENCY FOR SUSTAINABLY DRIVEN BRANDS Skyrocket Your Email Revenue. Sust…" at bounding box center [598, 317] width 804 height 428
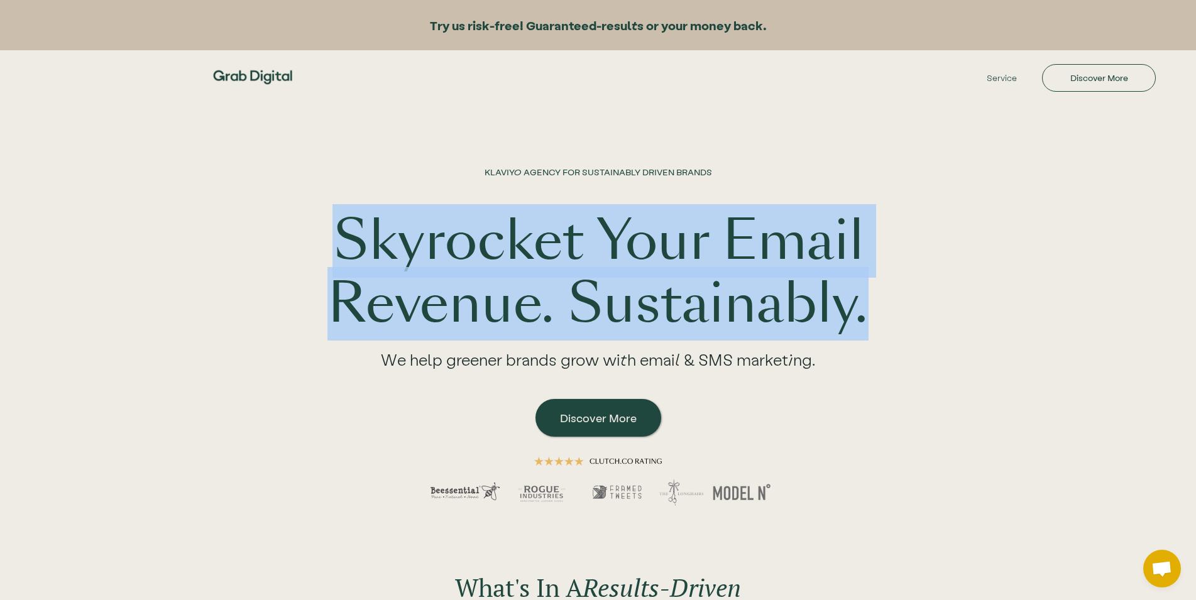
drag, startPoint x: 380, startPoint y: 259, endPoint x: 866, endPoint y: 319, distance: 489.4
click at [866, 319] on div "KLAVIYO AGENCY FOR SUSTAINABLY DRIVEN BRANDS Skyrocket Your Email Revenue. Sust…" at bounding box center [598, 317] width 804 height 428
click at [867, 318] on h1 "Skyrocket Your Email Revenue. Sustainably." at bounding box center [598, 273] width 563 height 126
drag, startPoint x: 350, startPoint y: 248, endPoint x: 975, endPoint y: 322, distance: 629.7
click at [975, 322] on div "KLAVIYO AGENCY FOR SUSTAINABLY DRIVEN BRANDS Skyrocket Your Email Revenue. Sust…" at bounding box center [598, 317] width 804 height 428
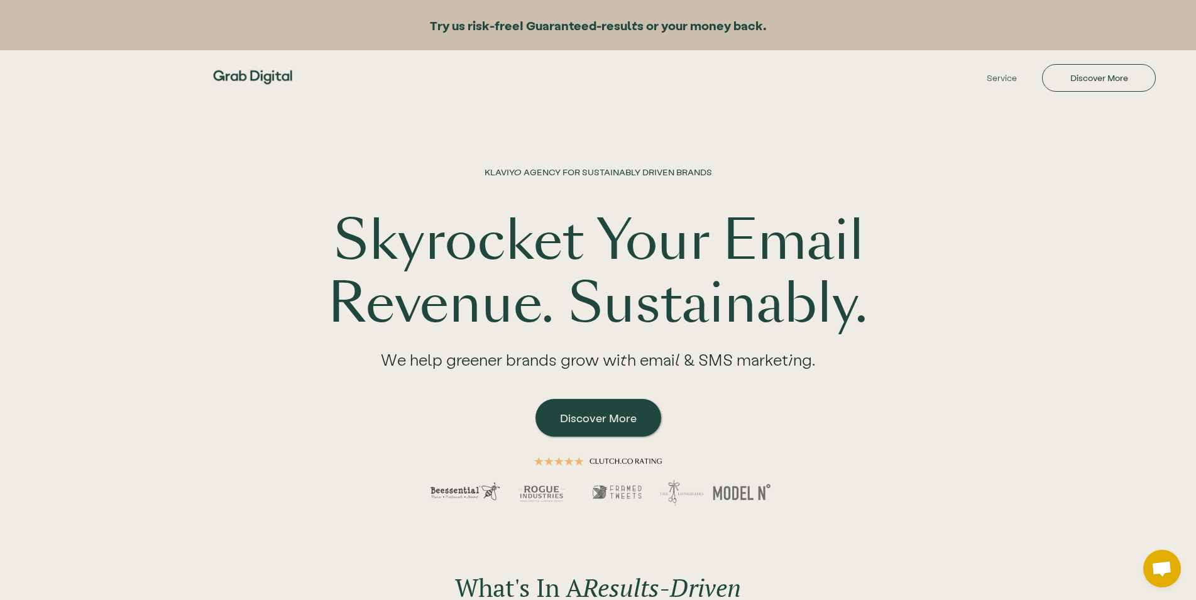
click at [972, 325] on div "KLAVIYO AGENCY FOR SUSTAINABLY DRIVEN BRANDS Skyrocket Your Email Revenue. Sust…" at bounding box center [598, 317] width 804 height 428
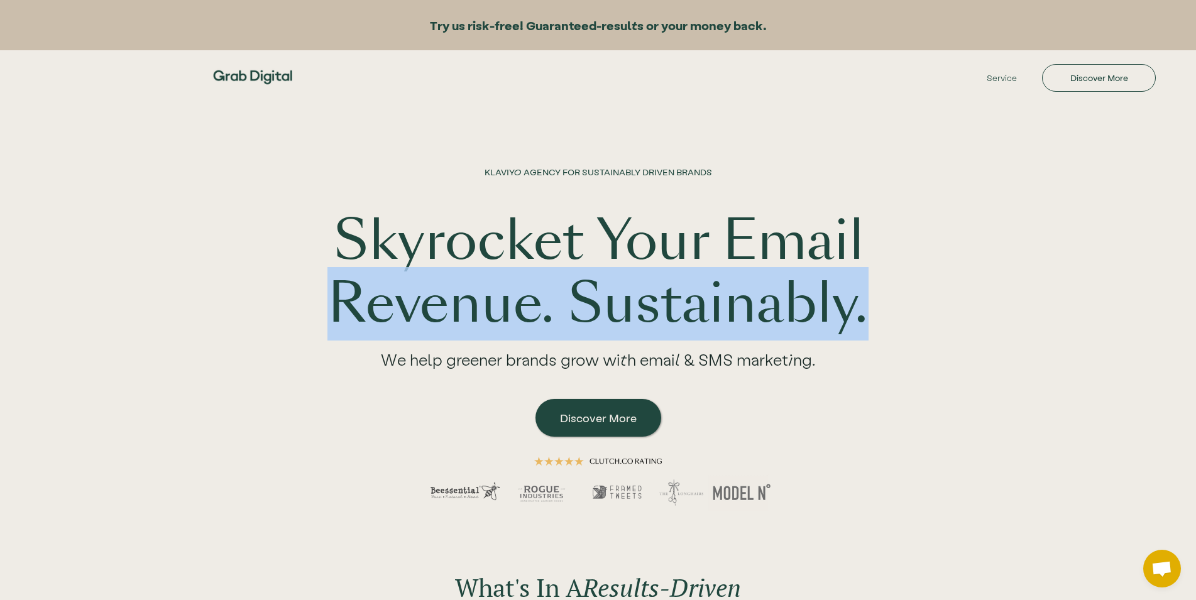
drag, startPoint x: 255, startPoint y: 291, endPoint x: 987, endPoint y: 320, distance: 732.7
click at [987, 320] on div "KLAVIYO AGENCY FOR SUSTAINABLY DRIVEN BRANDS Skyrocket Your Email Revenue. Sust…" at bounding box center [598, 317] width 804 height 428
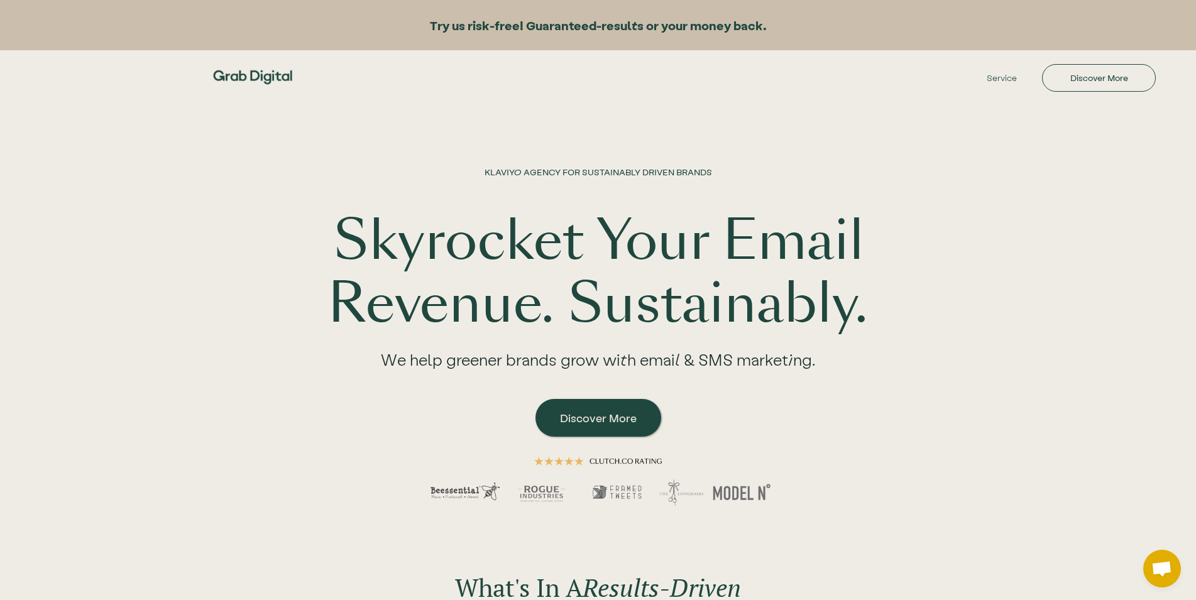
click at [987, 320] on div "KLAVIYO AGENCY FOR SUSTAINABLY DRIVEN BRANDS Skyrocket Your Email Revenue. Sust…" at bounding box center [598, 317] width 804 height 428
click at [977, 327] on div "KLAVIYO AGENCY FOR SUSTAINABLY DRIVEN BRANDS Skyrocket Your Email Revenue. Sust…" at bounding box center [598, 317] width 804 height 428
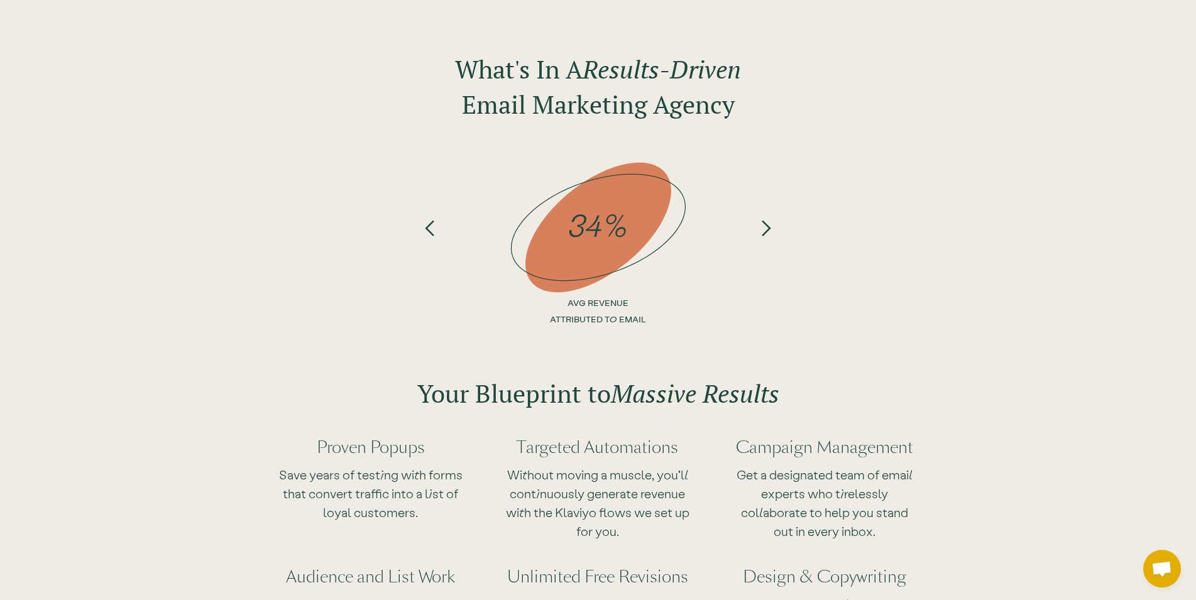
scroll to position [577, 0]
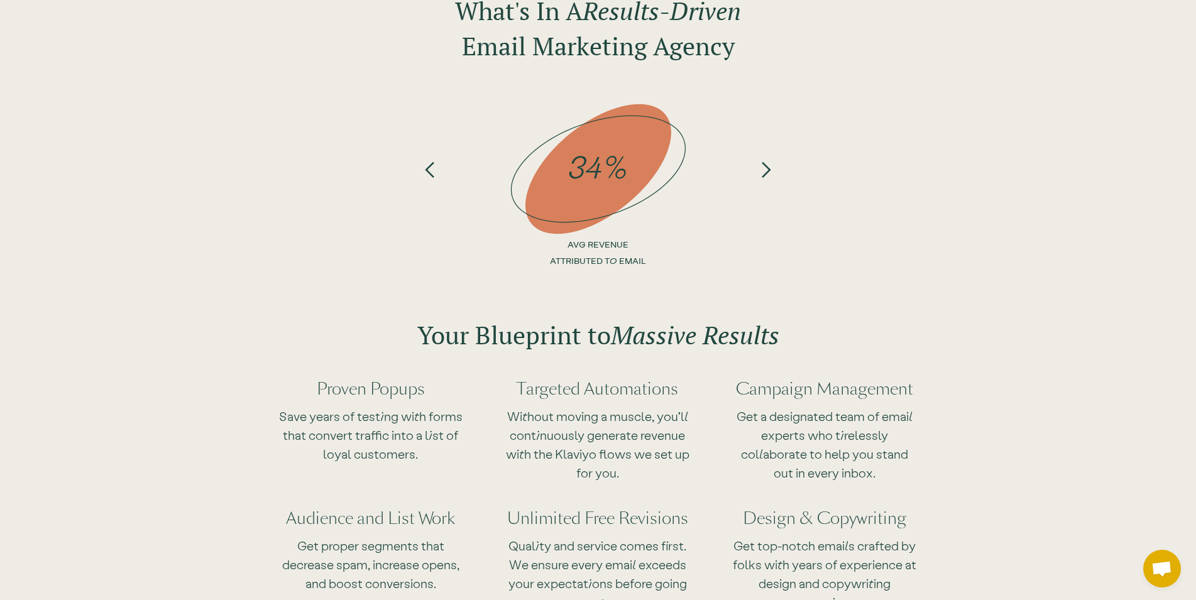
click at [265, 211] on div "What's In A Results-Driven Email Marketing Agency 34% AVG REVENUE ATTRIBUTED TO…" at bounding box center [598, 107] width 1196 height 252
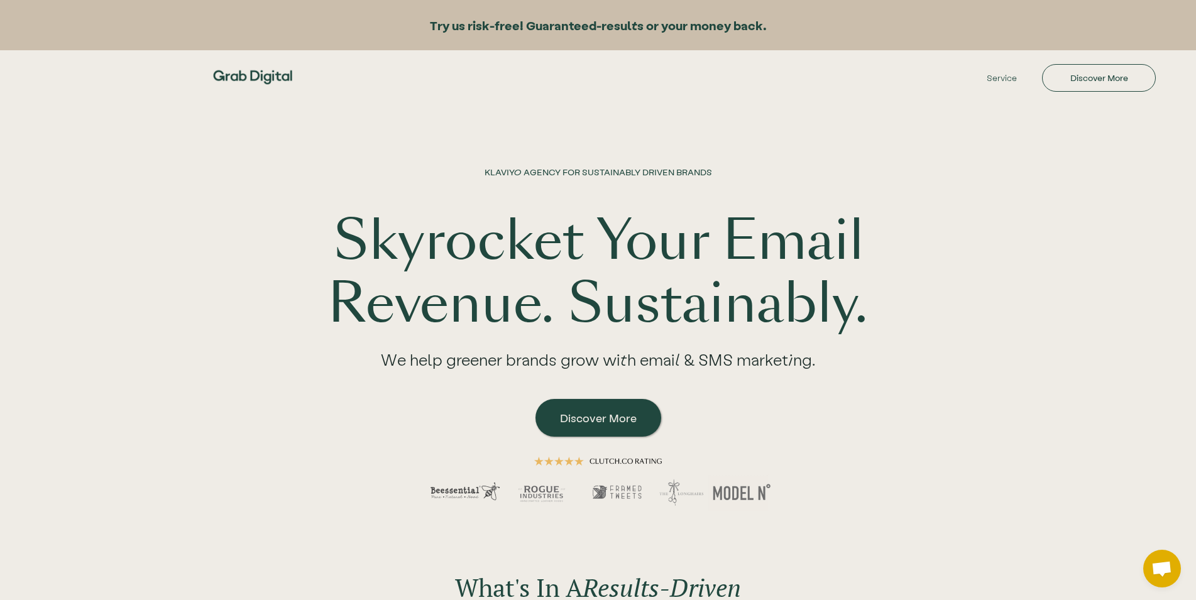
click at [212, 190] on div "KLAVIYO AGENCY FOR SUSTAINABLY DRIVEN BRANDS Skyrocket Your Email Revenue. Sust…" at bounding box center [598, 317] width 804 height 428
